Goal: Information Seeking & Learning: Learn about a topic

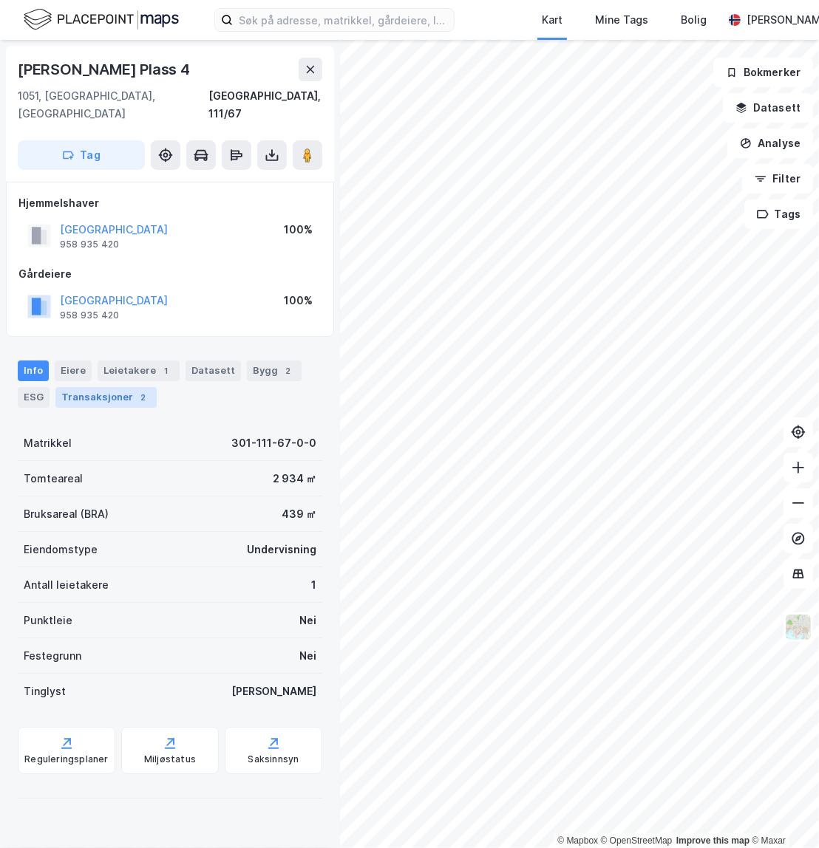
click at [137, 390] on div "2" at bounding box center [143, 397] width 15 height 15
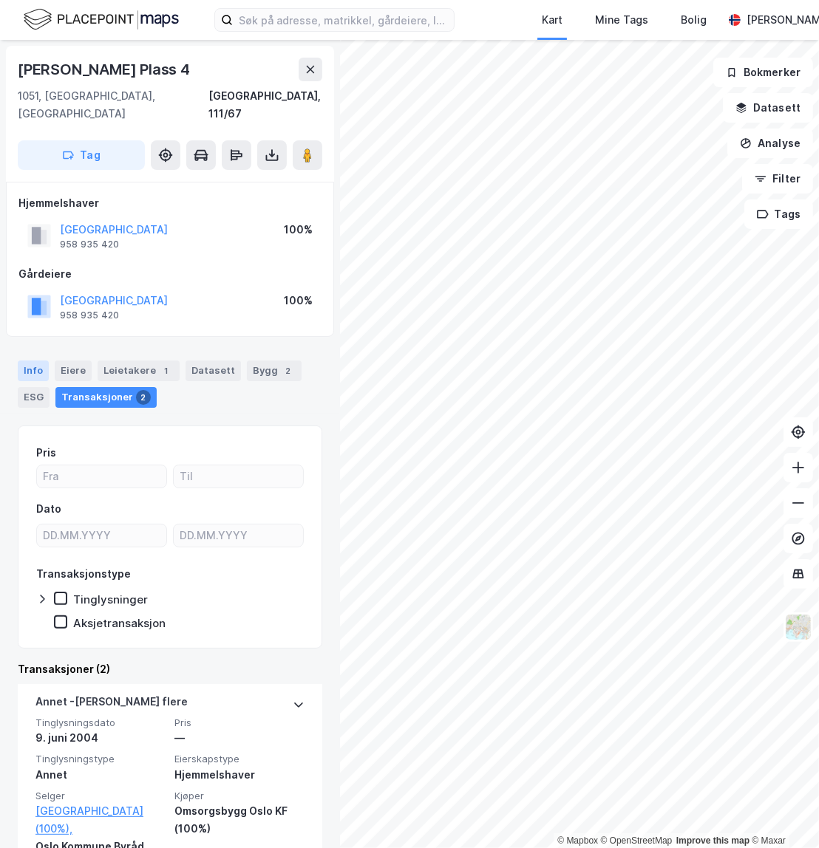
click at [44, 361] on div "Info" at bounding box center [33, 371] width 31 height 21
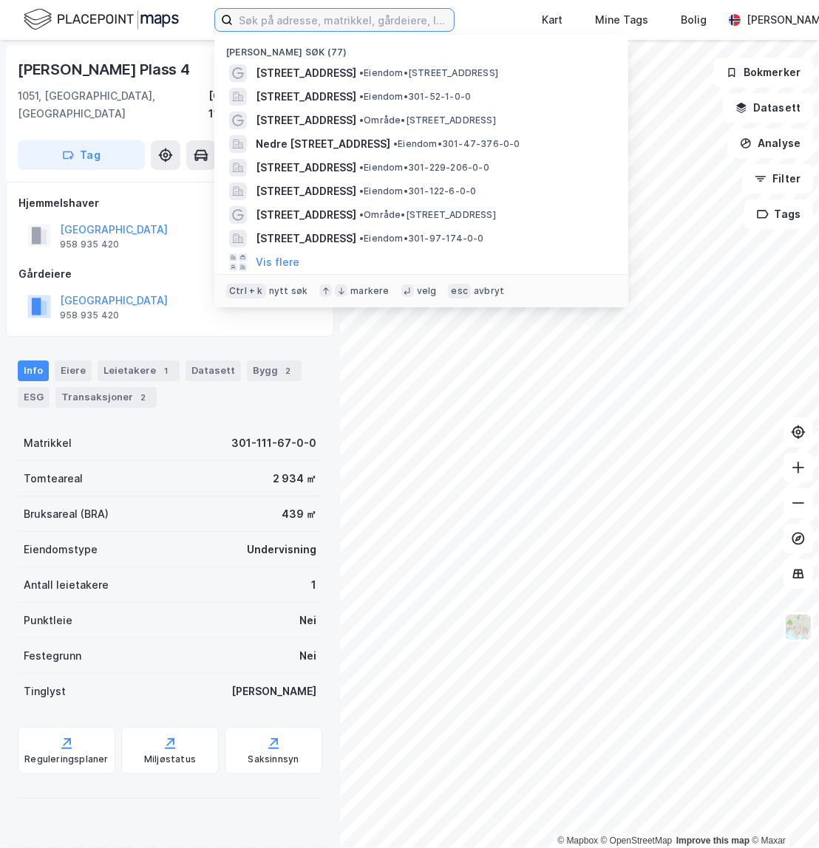
click at [281, 20] on input at bounding box center [343, 20] width 221 height 22
paste input "[STREET_ADDRESS]"
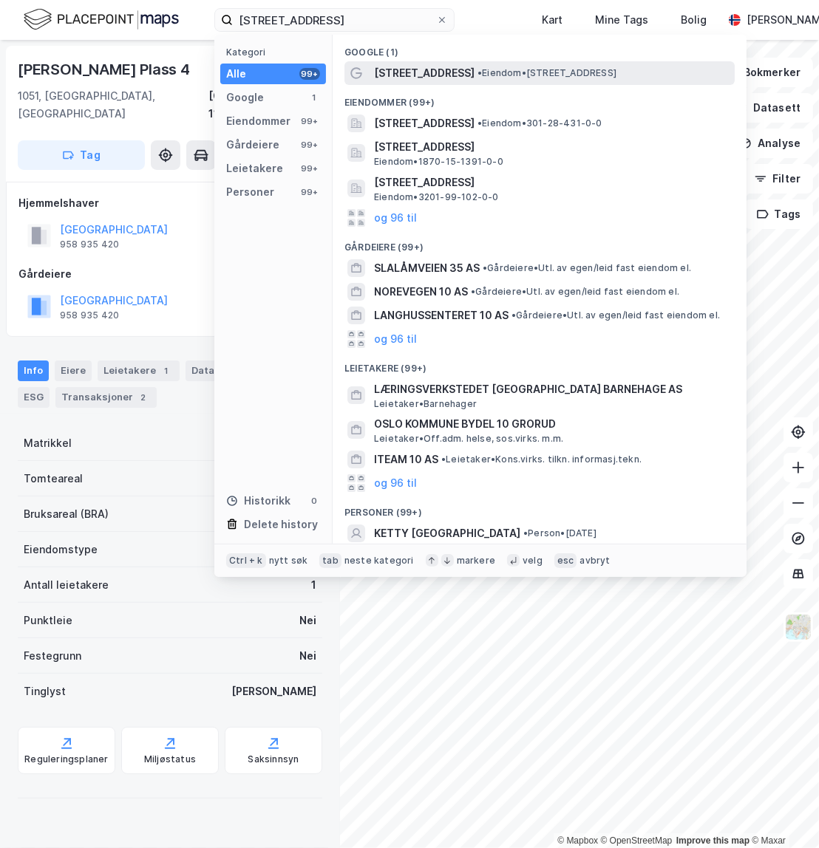
click at [438, 75] on span "[STREET_ADDRESS]" at bounding box center [424, 73] width 101 height 18
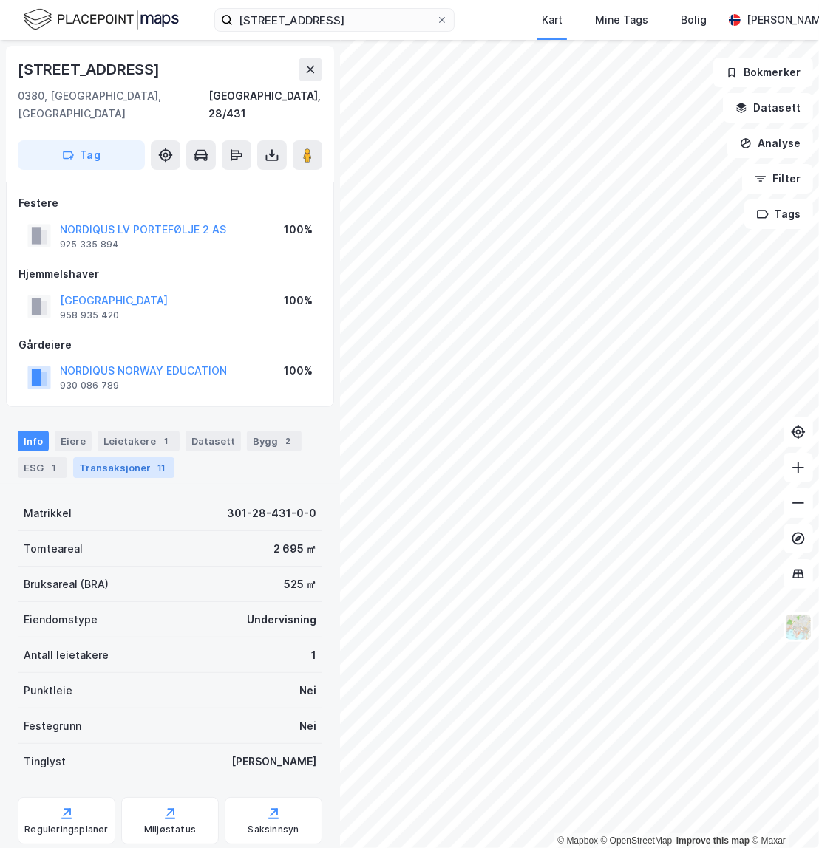
click at [128, 457] on div "Transaksjoner 11" at bounding box center [123, 467] width 101 height 21
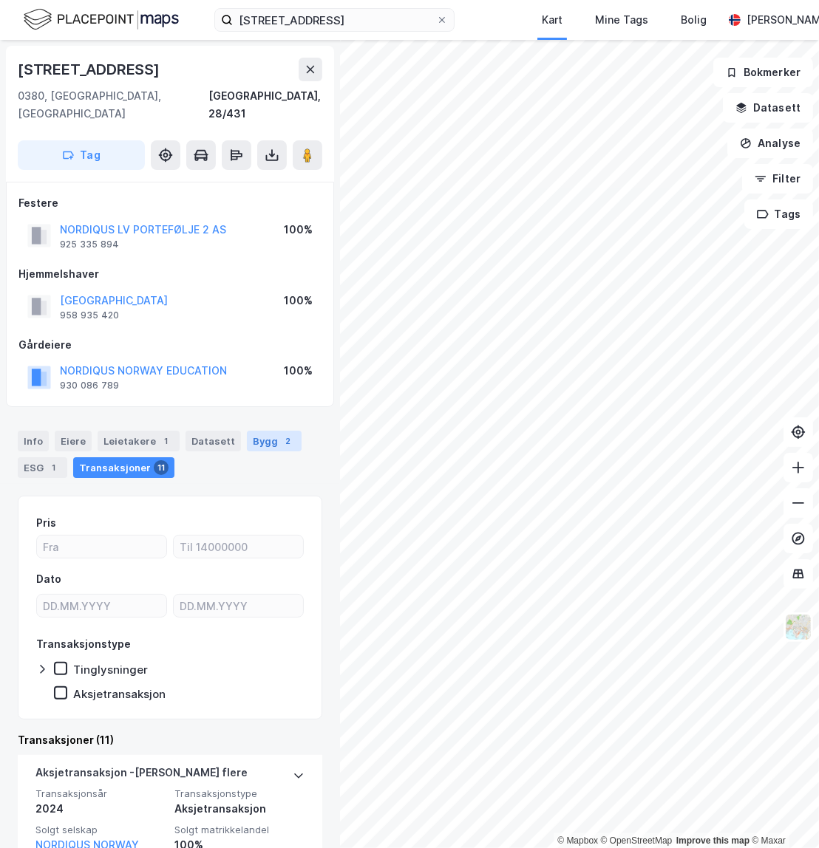
click at [262, 431] on div "Bygg 2" at bounding box center [274, 441] width 55 height 21
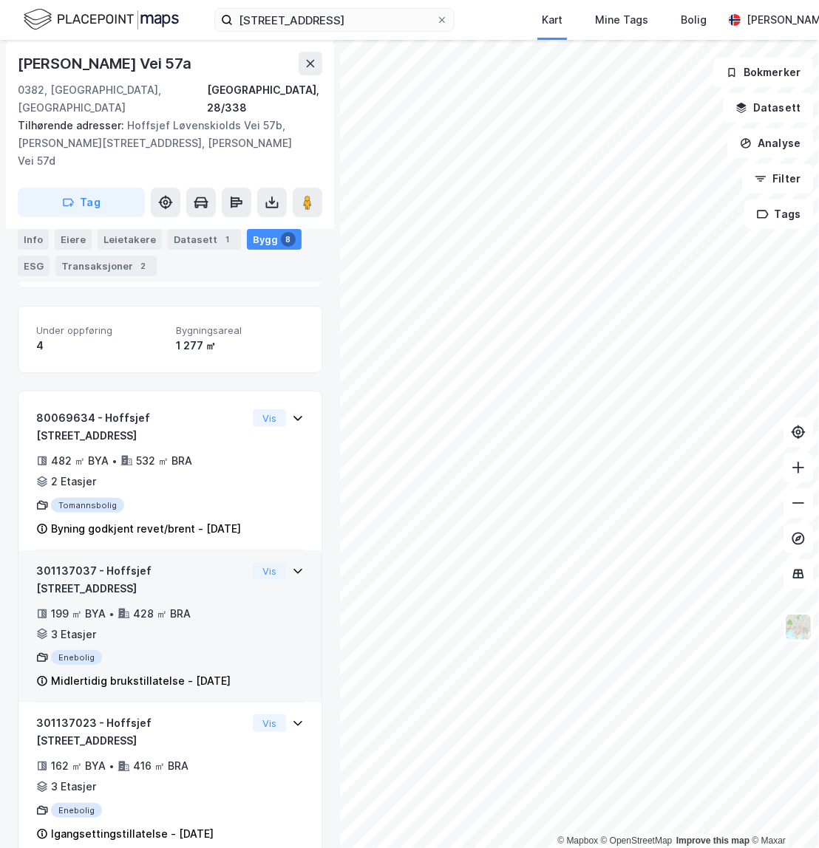
scroll to position [75, 0]
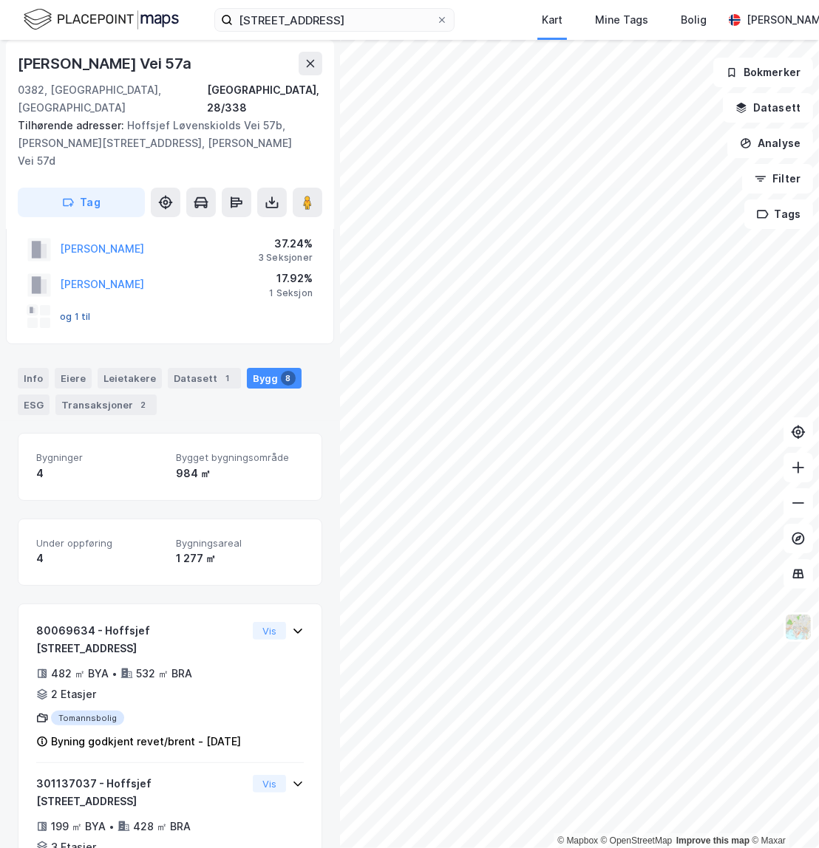
click at [0, 0] on button "og 1 til" at bounding box center [0, 0] width 0 height 0
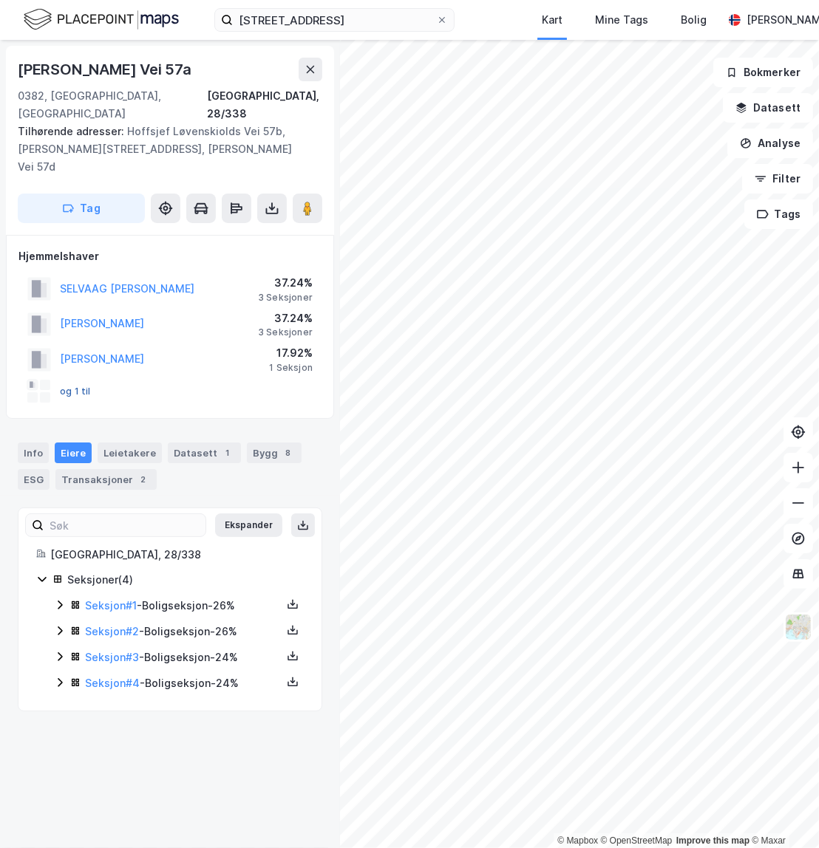
click at [0, 0] on button "og 1 til" at bounding box center [0, 0] width 0 height 0
click at [96, 571] on div "Seksjoner ( 4 )" at bounding box center [185, 580] width 237 height 18
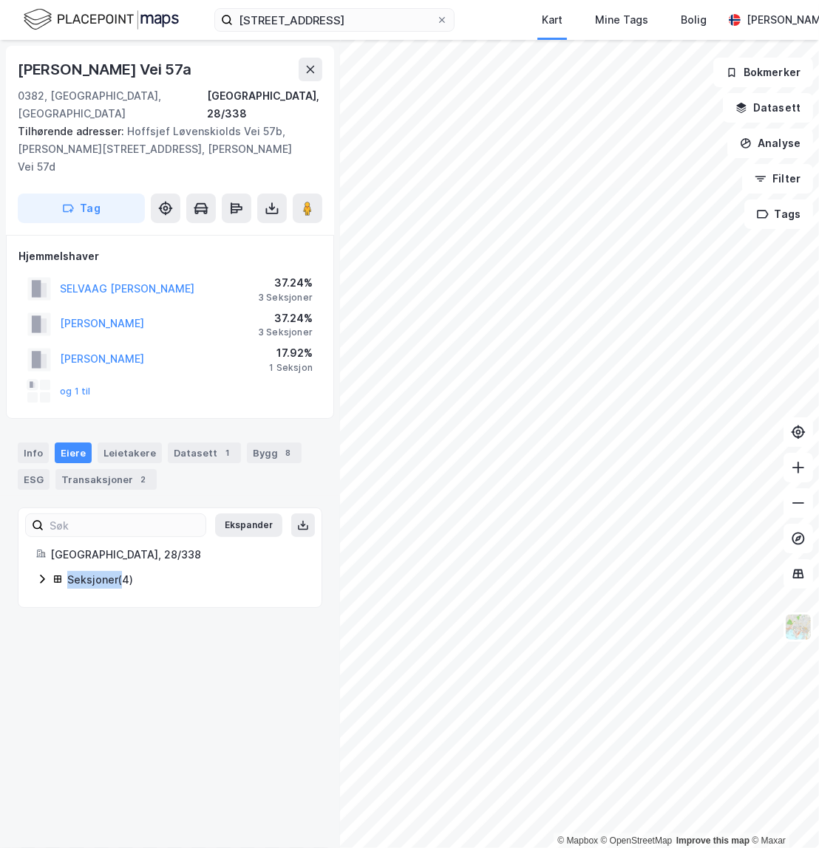
click at [96, 571] on div "Seksjoner ( 4 )" at bounding box center [185, 580] width 237 height 18
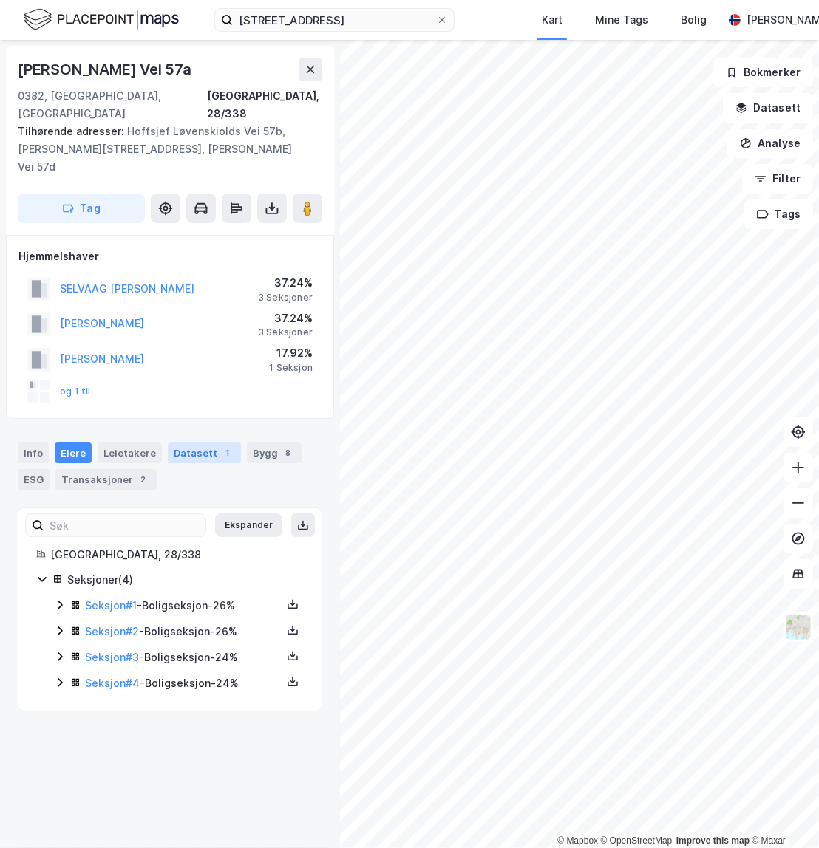
drag, startPoint x: 96, startPoint y: 567, endPoint x: 186, endPoint y: 440, distance: 155.4
click at [186, 443] on div "Datasett 1" at bounding box center [204, 453] width 73 height 21
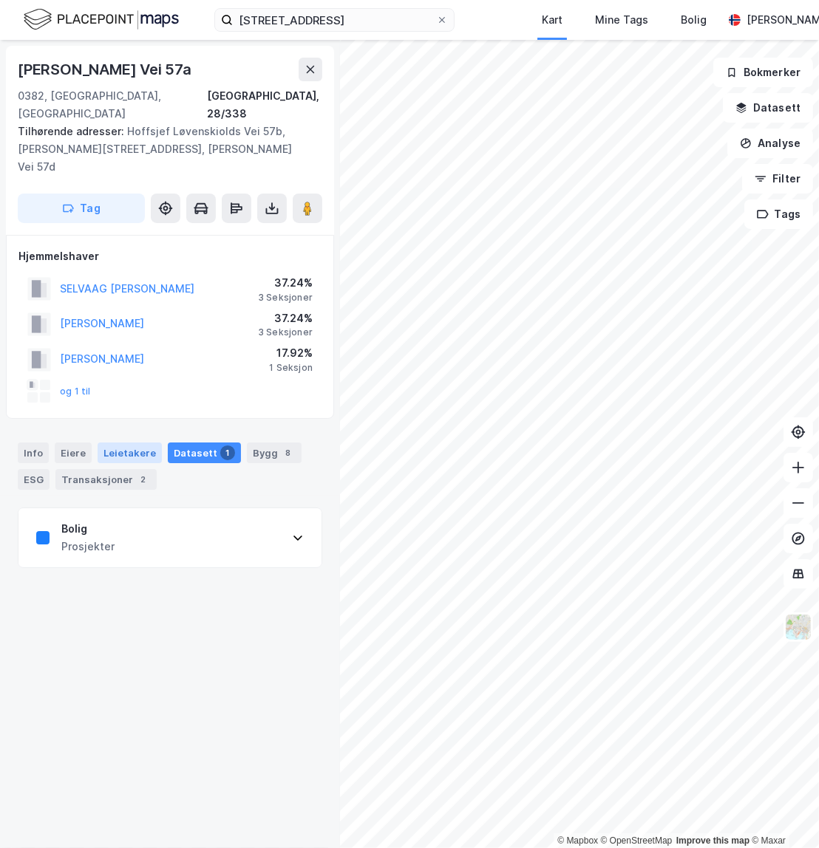
click at [130, 443] on div "Leietakere" at bounding box center [130, 453] width 64 height 21
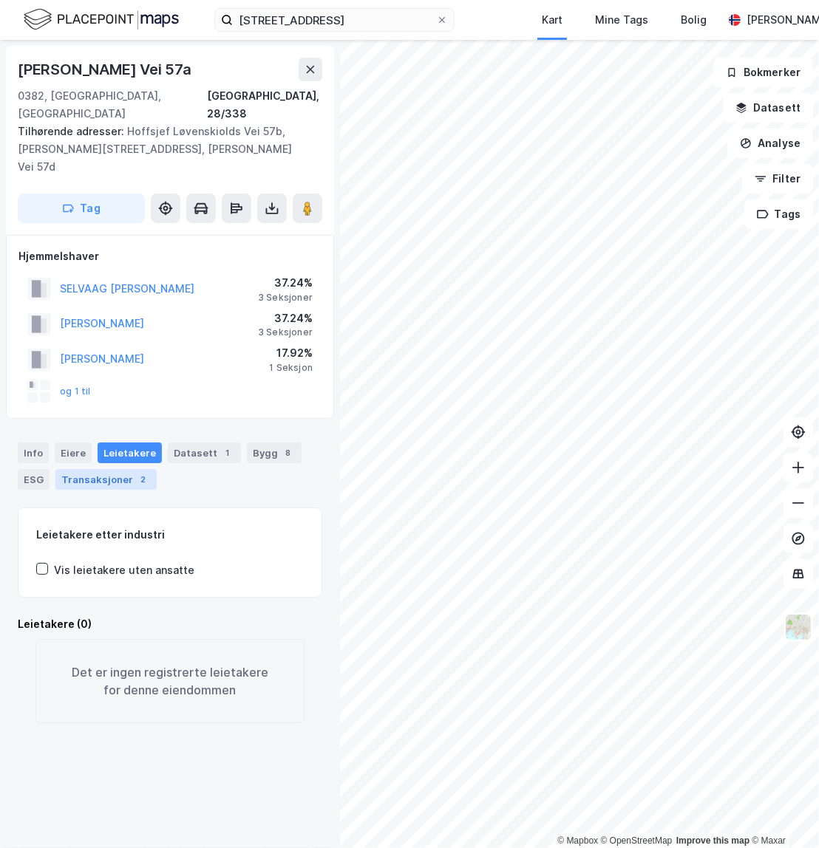
click at [134, 470] on div "Transaksjoner 2" at bounding box center [105, 479] width 101 height 21
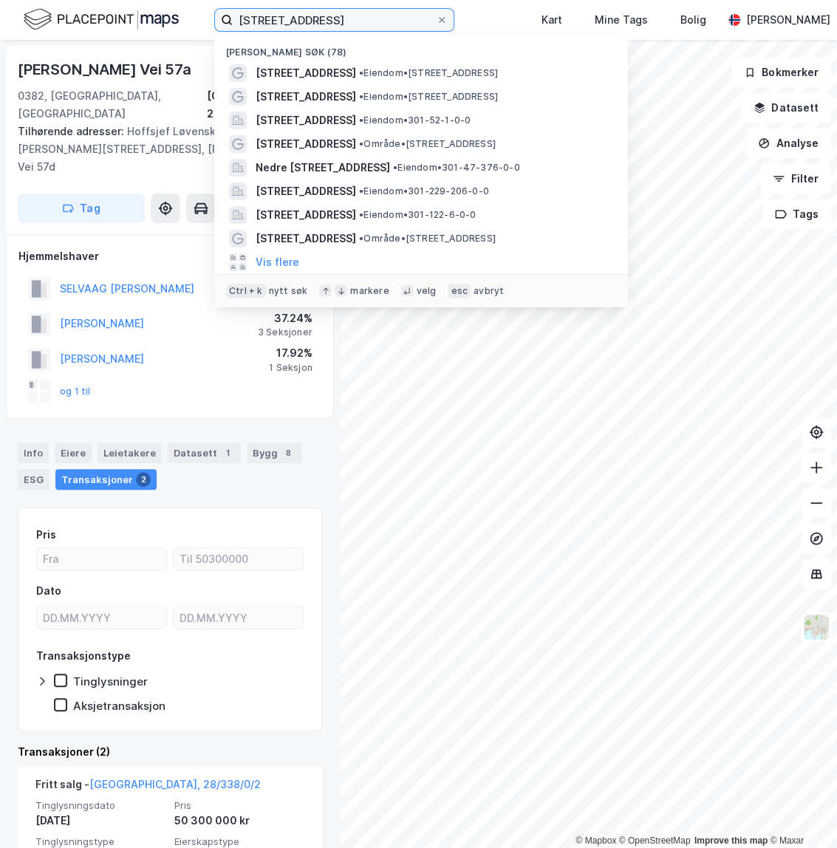
click at [327, 17] on input "[STREET_ADDRESS]" at bounding box center [334, 20] width 203 height 22
click at [327, 18] on input "[STREET_ADDRESS]" at bounding box center [334, 20] width 203 height 22
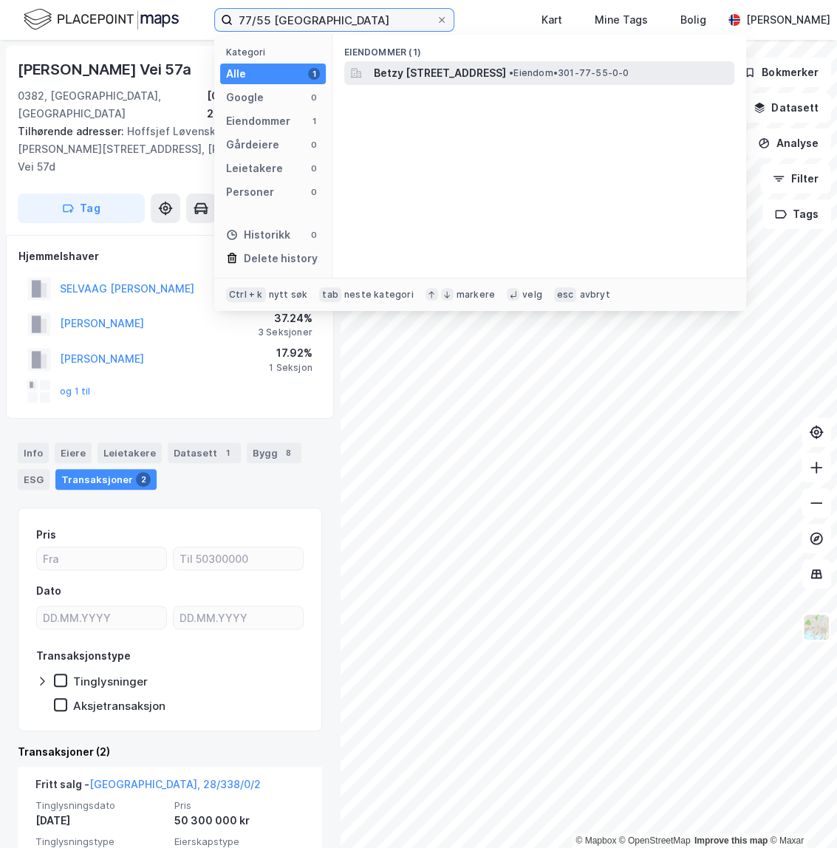
type input "77/55 [GEOGRAPHIC_DATA]"
click at [464, 66] on span "Betzy [STREET_ADDRESS]" at bounding box center [440, 73] width 132 height 18
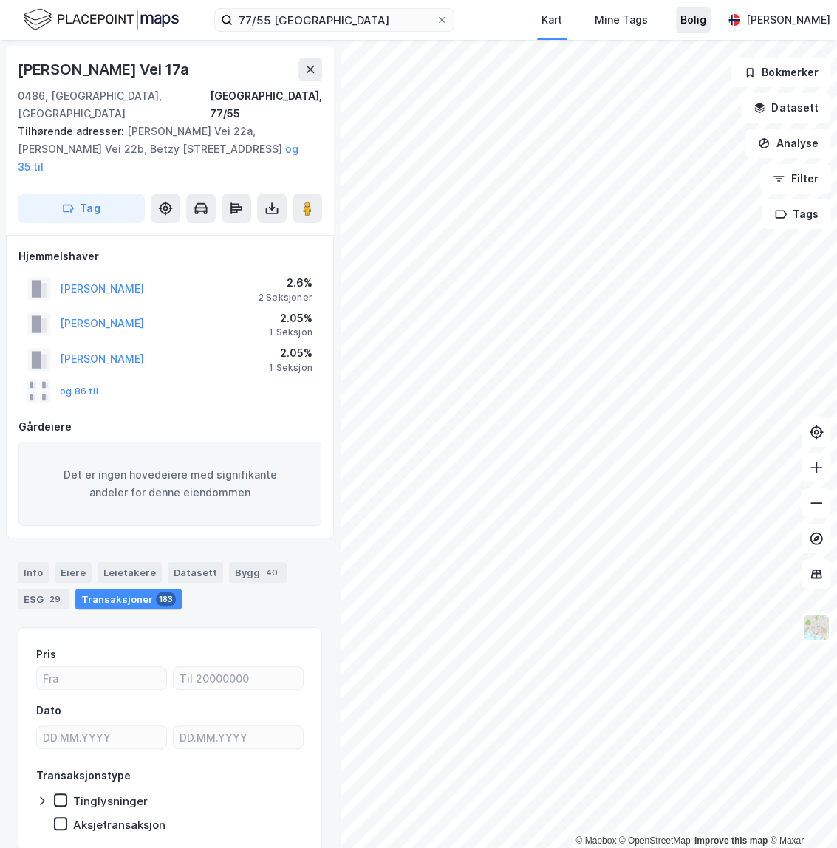
scroll to position [1, 0]
click at [37, 562] on div "Info" at bounding box center [33, 572] width 31 height 21
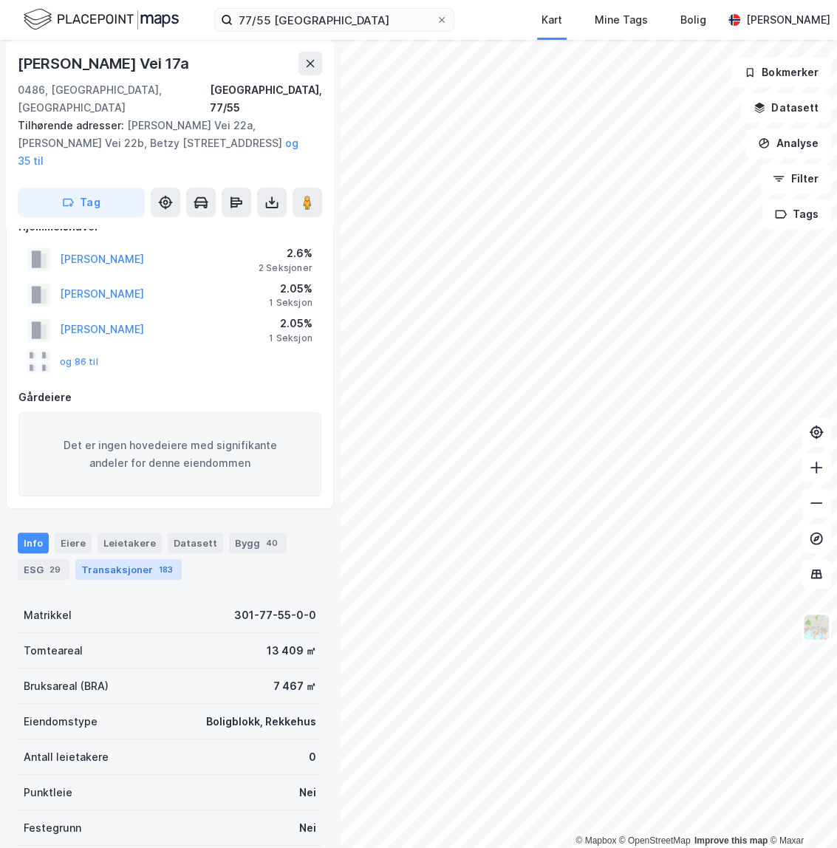
scroll to position [68, 0]
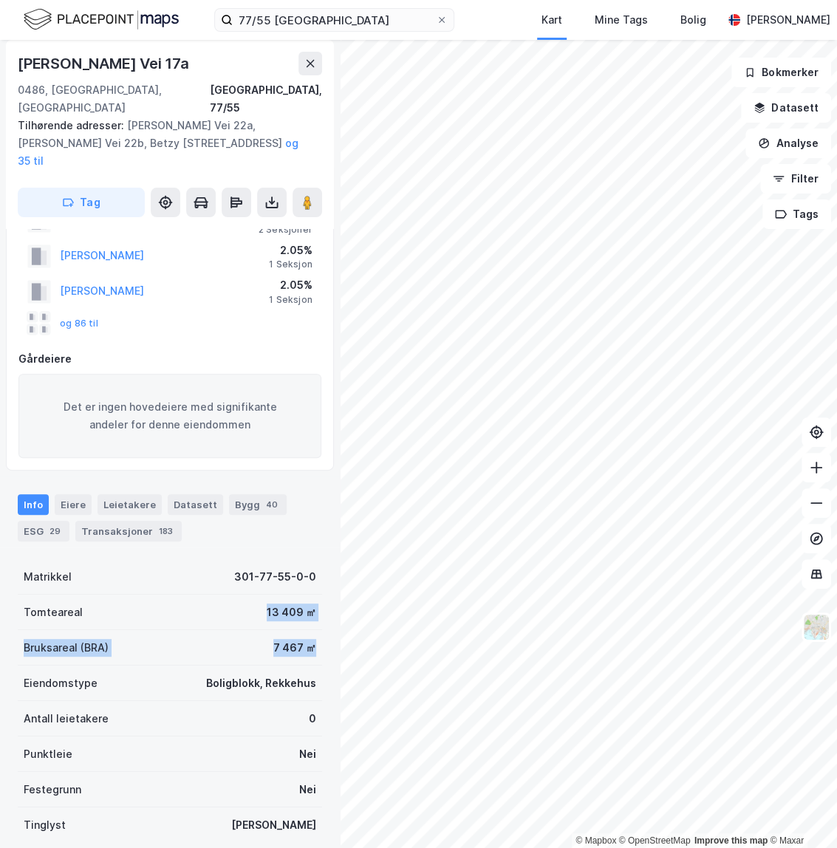
drag, startPoint x: 303, startPoint y: 620, endPoint x: 257, endPoint y: 588, distance: 56.2
click at [257, 588] on div "Matrikkel 301-77-55-0-0 Tomteareal 13 409 ㎡ Bruksareal (BRA) 7 467 ㎡ Eiendomsty…" at bounding box center [170, 701] width 305 height 284
drag, startPoint x: 257, startPoint y: 588, endPoint x: 244, endPoint y: 618, distance: 33.1
click at [244, 630] on div "Bruksareal (BRA) 7 467 ㎡" at bounding box center [170, 647] width 305 height 35
click at [251, 630] on div "Bruksareal (BRA) 7 467 ㎡" at bounding box center [170, 647] width 305 height 35
